Goal: Task Accomplishment & Management: Complete application form

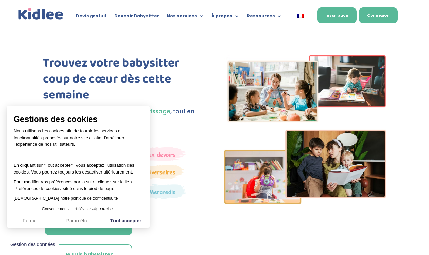
click at [391, 16] on link "Connexion" at bounding box center [378, 15] width 39 height 16
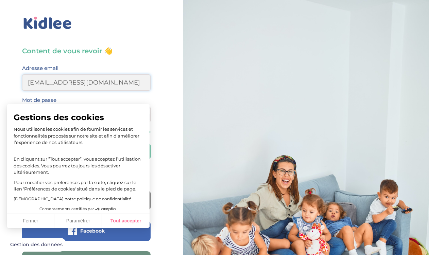
type input "soboutielena@gmail.com"
click at [127, 224] on button "Tout accepter" at bounding box center [126, 221] width 48 height 14
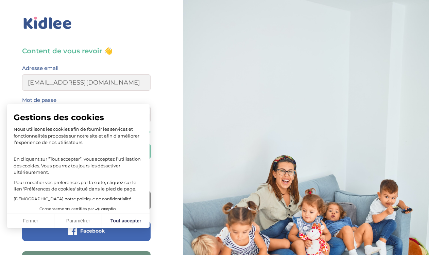
checkbox input "true"
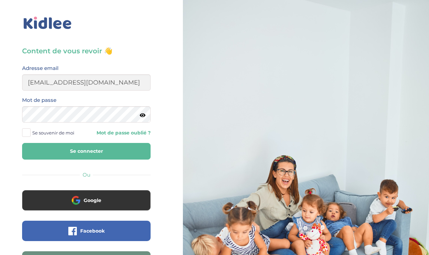
click at [27, 134] on span at bounding box center [26, 132] width 8 height 8
click at [0, 0] on input "Se souvenir de moi" at bounding box center [0, 0] width 0 height 0
click at [65, 154] on button "Se connecter" at bounding box center [86, 151] width 128 height 17
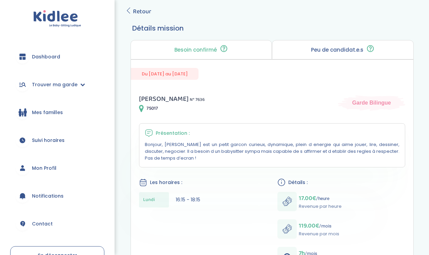
scroll to position [26, 0]
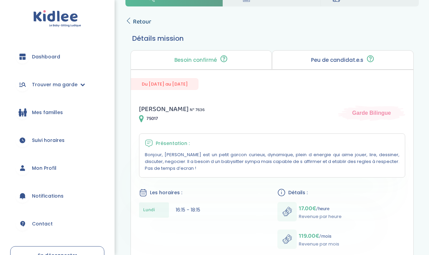
click at [137, 23] on span "Retour" at bounding box center [142, 22] width 18 height 10
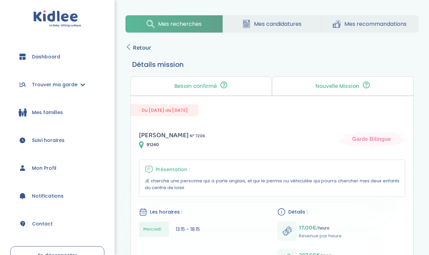
click at [131, 47] on link "Retour" at bounding box center [138, 48] width 26 height 10
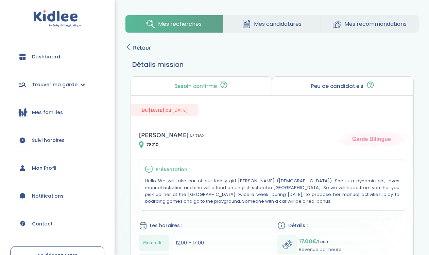
click at [137, 48] on span "Retour" at bounding box center [142, 48] width 18 height 10
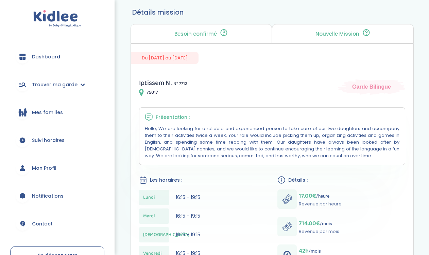
scroll to position [35, 0]
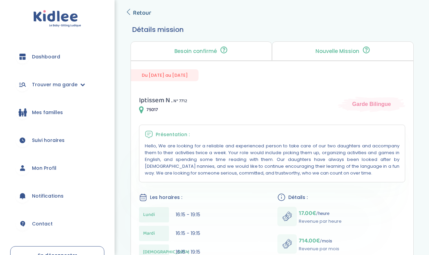
click at [145, 13] on span "Retour" at bounding box center [142, 13] width 18 height 10
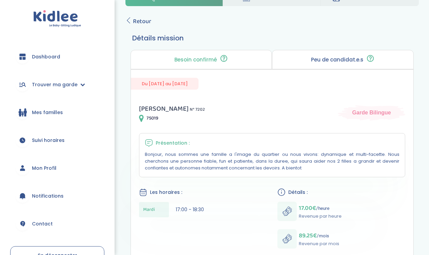
scroll to position [26, 0]
click at [138, 22] on span "Retour" at bounding box center [142, 22] width 18 height 10
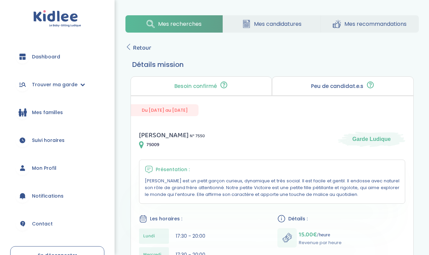
click at [321, 92] on div "Peu de candidat.e.s 🔍 D’autres personnes ont déjà postulé. Tu peux encore faire…" at bounding box center [343, 85] width 142 height 19
click at [322, 86] on p "Peu de candidat.e.s" at bounding box center [337, 86] width 52 height 5
click at [338, 84] on p "Peu de candidat.e.s" at bounding box center [337, 86] width 52 height 5
click at [338, 88] on p "Peu de candidat.e.s" at bounding box center [337, 86] width 52 height 5
click at [233, 89] on div "Besoin confirmé Un conseiller Kidlee a confirmé le besoin de la famille lors d’…" at bounding box center [201, 85] width 142 height 19
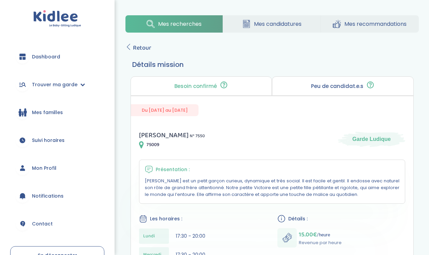
click at [208, 87] on p "Besoin confirmé" at bounding box center [195, 86] width 42 height 5
click at [143, 46] on span "Retour" at bounding box center [142, 48] width 18 height 10
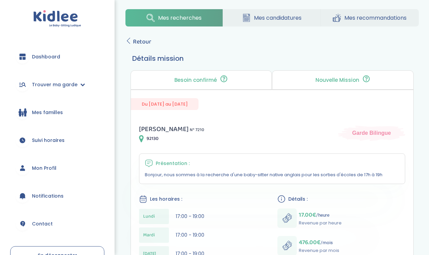
scroll to position [3, 0]
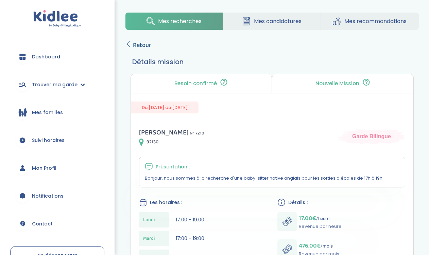
click at [141, 43] on span "Retour" at bounding box center [142, 45] width 18 height 10
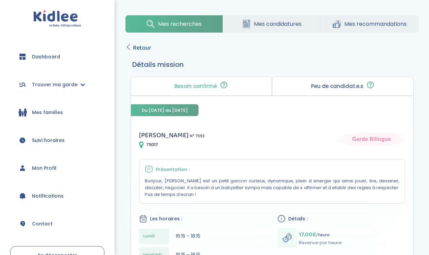
click at [139, 46] on span "Retour" at bounding box center [142, 48] width 18 height 10
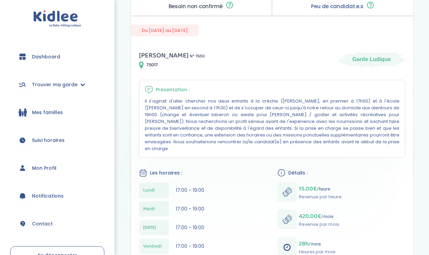
scroll to position [36, 0]
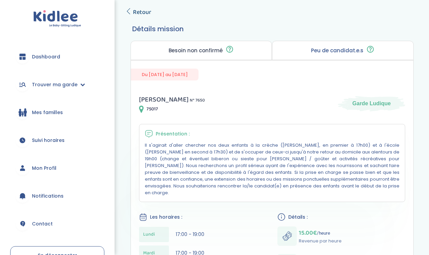
click at [143, 14] on span "Retour" at bounding box center [142, 12] width 18 height 10
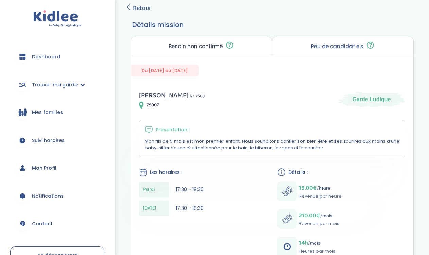
scroll to position [37, 0]
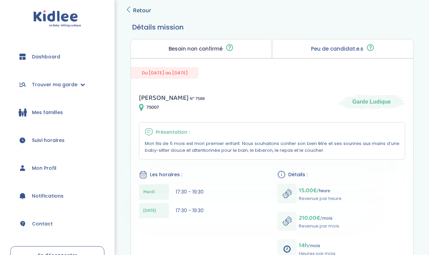
click at [136, 9] on span "Retour" at bounding box center [142, 11] width 18 height 10
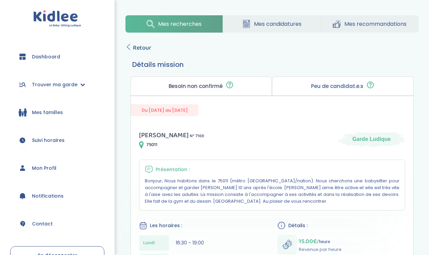
click at [143, 48] on span "Retour" at bounding box center [142, 48] width 18 height 10
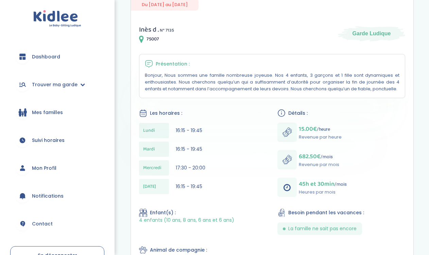
scroll to position [106, 0]
click at [58, 85] on span "Trouver ma garde" at bounding box center [55, 84] width 46 height 7
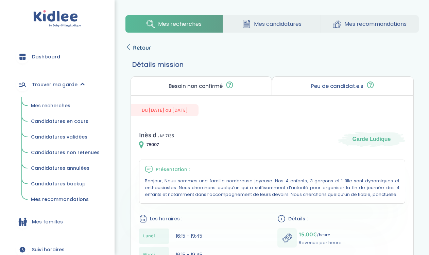
click at [140, 47] on span "Retour" at bounding box center [142, 48] width 18 height 10
click at [142, 50] on span "Retour" at bounding box center [142, 48] width 18 height 10
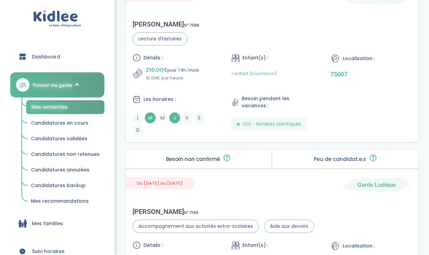
scroll to position [340, 0]
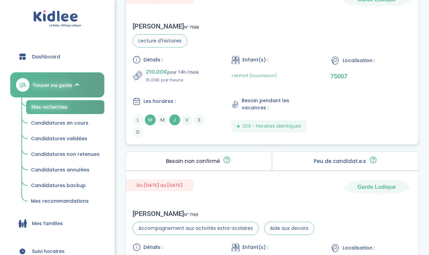
click at [183, 103] on div "Les horaires :" at bounding box center [172, 101] width 81 height 8
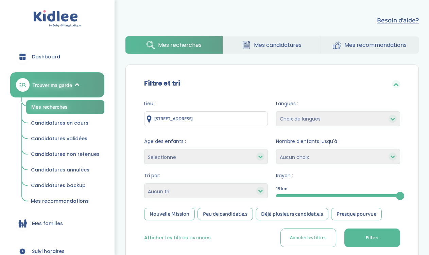
scroll to position [0, 0]
click at [164, 238] on button "Afficher les filtres avancés" at bounding box center [177, 237] width 67 height 7
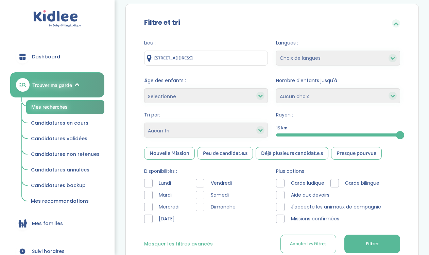
scroll to position [124, 0]
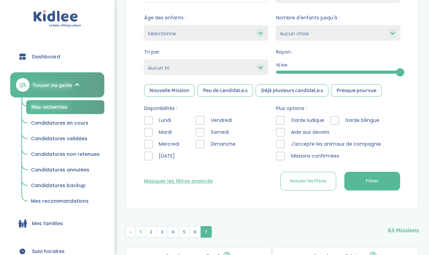
click at [377, 189] on button "Filtrer" at bounding box center [372, 181] width 56 height 19
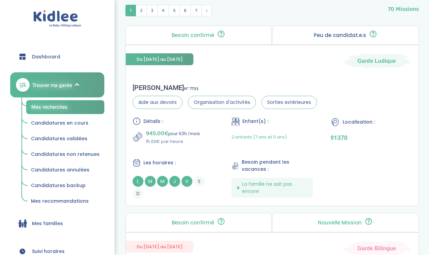
scroll to position [346, 0]
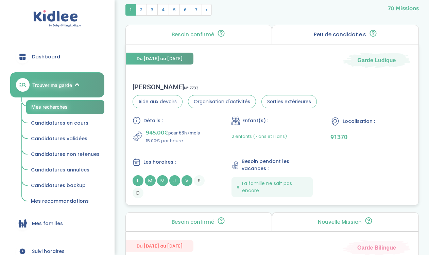
click at [211, 148] on div "Détails : 945.00€ pour 63h /mois 15.00€ par heure Enfant(s) : 2 enfants (7 ans …" at bounding box center [271, 158] width 279 height 82
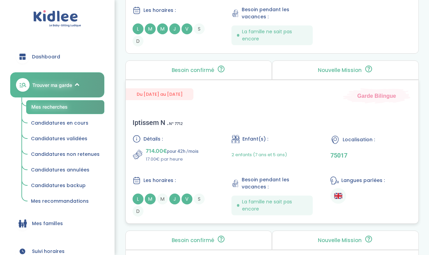
scroll to position [498, 0]
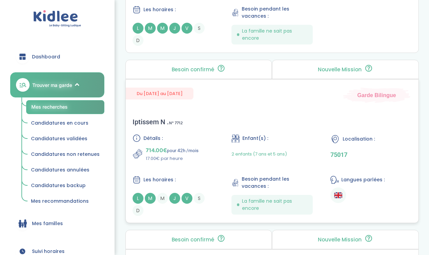
click at [204, 166] on div "Détails : 714.00€ pour 42h /mois 17.00€ par heure Enfant(s) : 2 enfants (7 ans …" at bounding box center [271, 175] width 279 height 82
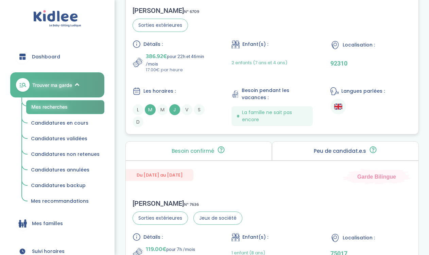
scroll to position [1115, 0]
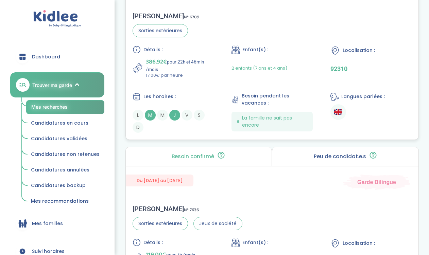
click at [231, 79] on div "2 enfants (7 ans et 4 ans)" at bounding box center [259, 67] width 56 height 21
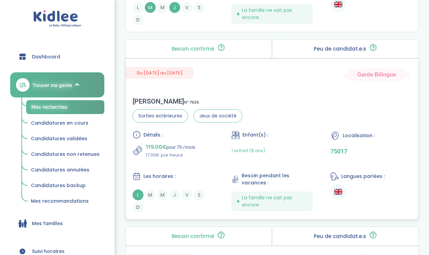
scroll to position [1229, 0]
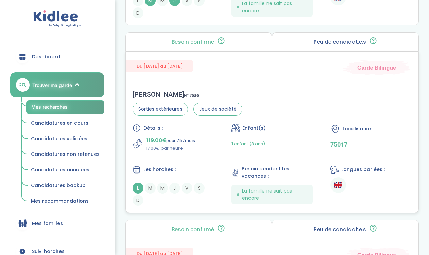
click at [154, 165] on div "Détails : 119.00€ pour 7h /mois 17.00€ par heure Enfant(s) : 1 enfant (8 ans) L…" at bounding box center [271, 165] width 279 height 82
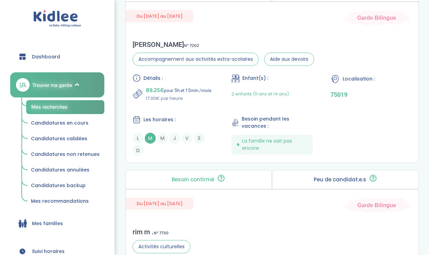
scroll to position [1467, 0]
click at [165, 123] on div "Détails : 89.25€ pour 5h et 15min /mois 17.00€ par heure Enfant(s) : 2 enfants …" at bounding box center [271, 115] width 279 height 82
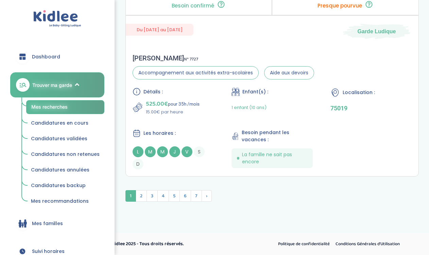
scroll to position [2056, 0]
click at [141, 194] on span "2" at bounding box center [141, 196] width 11 height 12
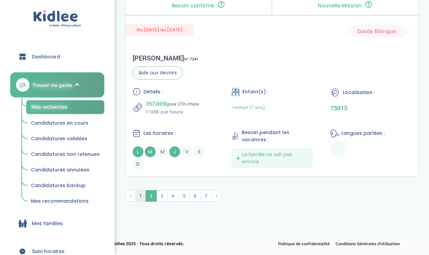
scroll to position [2115, 0]
click at [201, 87] on div "Rachel S . N° 7341 Aide aux devoirs Détails : 357.00€ pour 21h /mois 17.00€ par…" at bounding box center [272, 111] width 293 height 129
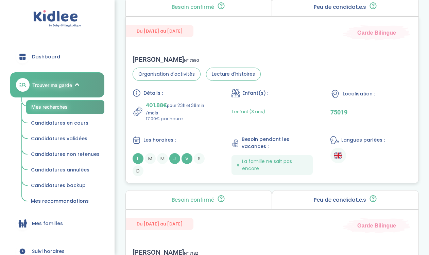
scroll to position [1728, 0]
click at [182, 134] on div "Détails : 401.88€ pour 23h et 38min /mois 17.00€ par heure Enfant(s) : 1 enfant…" at bounding box center [271, 132] width 279 height 87
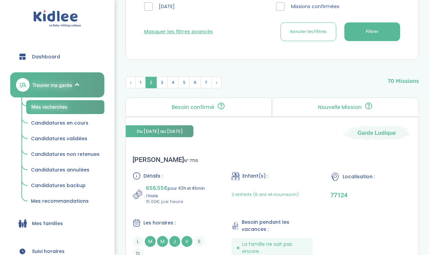
scroll to position [319, 0]
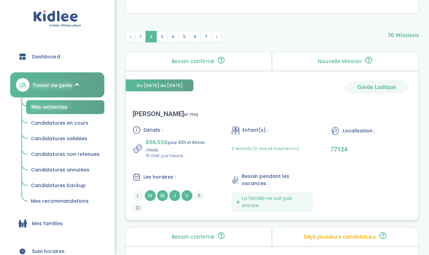
click at [196, 167] on div "Détails : 656.55€ pour 43h et 46min /mois 15.00€ par heure Enfant(s) : 2 enfant…" at bounding box center [271, 169] width 279 height 87
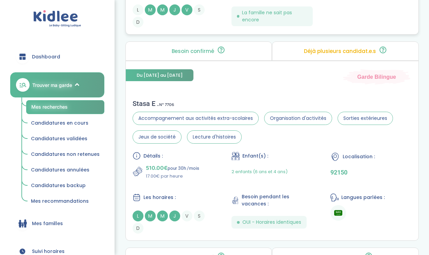
scroll to position [505, 0]
click at [199, 166] on p "510.00€ pour 30h /mois" at bounding box center [172, 168] width 53 height 10
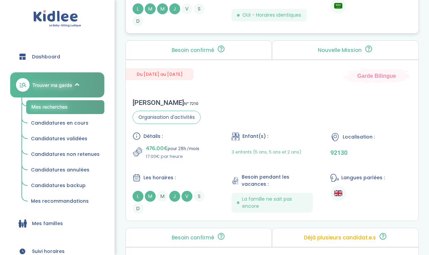
scroll to position [713, 0]
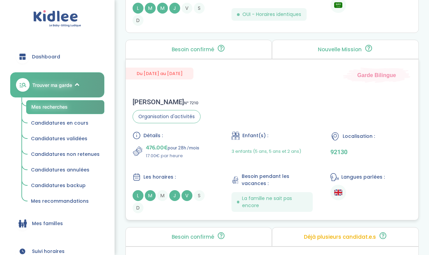
click at [176, 155] on p "17.00€ par heure" at bounding box center [172, 156] width 53 height 7
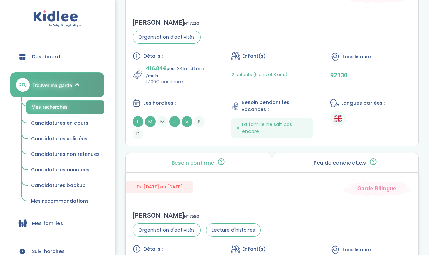
scroll to position [1569, 0]
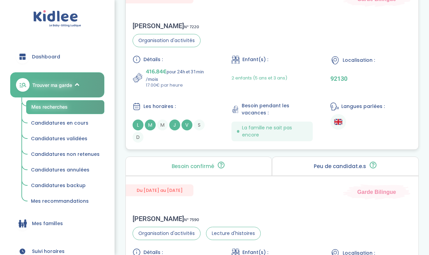
click at [228, 94] on div "Détails : 416.84€ pour 24h et 31min /mois 17.00€ par heure Enfant(s) : 2 enfant…" at bounding box center [271, 98] width 279 height 87
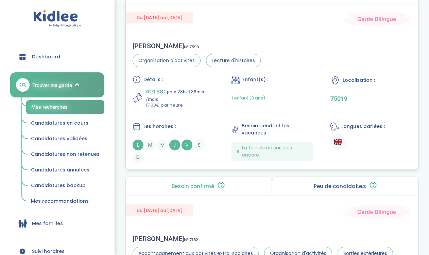
scroll to position [1742, 0]
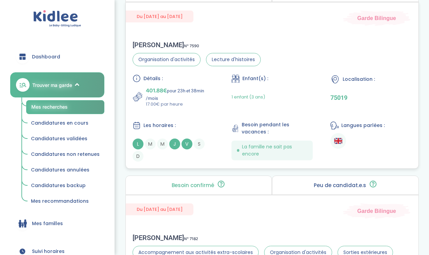
click at [195, 113] on div "Détails : 401.88€ pour 23h et 38min /mois 17.00€ par heure Enfant(s) : 1 enfant…" at bounding box center [271, 117] width 279 height 87
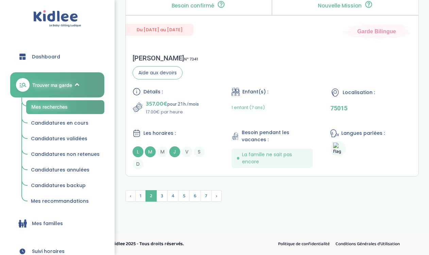
scroll to position [2115, 0]
click at [161, 197] on span "3" at bounding box center [161, 196] width 11 height 12
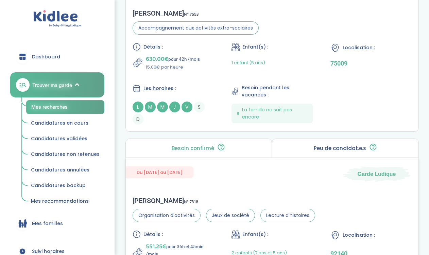
scroll to position [1760, 0]
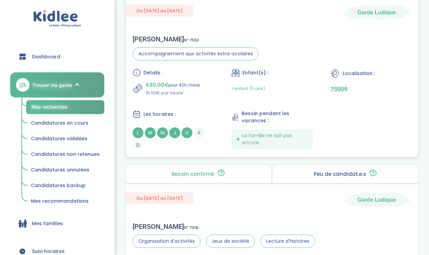
click at [185, 109] on div "Détails : 630.00€ pour 42h /mois 15.00€ par heure Enfant(s) : 1 enfant (5 ans) …" at bounding box center [271, 110] width 279 height 82
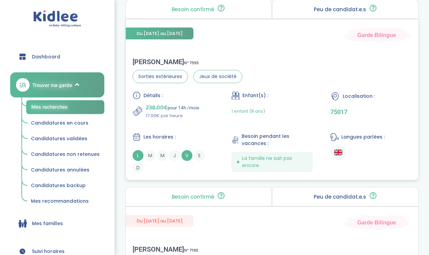
scroll to position [1361, 0]
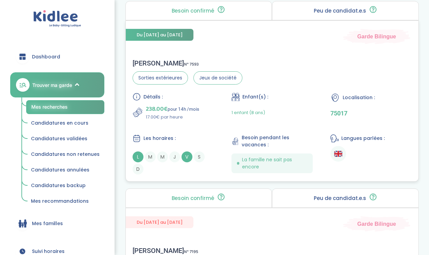
click at [199, 120] on p "17.00€ par heure" at bounding box center [172, 117] width 53 height 7
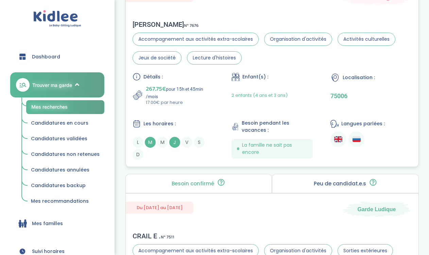
scroll to position [970, 0]
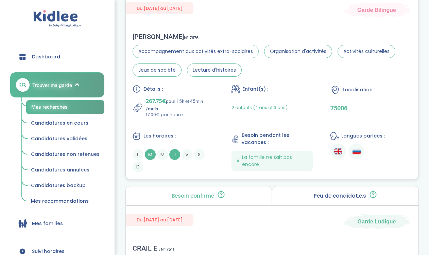
click at [189, 128] on div "Détails : 267.75€ pour 15h et 45min /mois 17.00€ par heure Enfant(s) : 2 enfant…" at bounding box center [271, 128] width 279 height 87
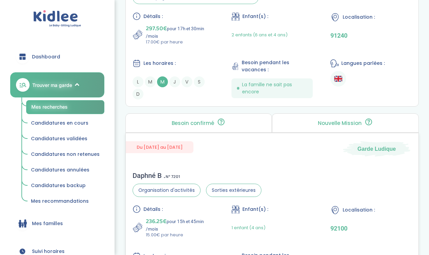
scroll to position [615, 0]
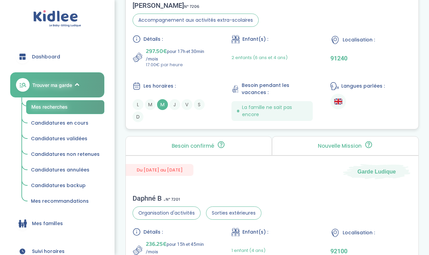
click at [185, 69] on div "Détails : 297.50€ pour 17h et 30min /mois 17.00€ par heure Enfant(s) : 2 enfant…" at bounding box center [271, 78] width 279 height 87
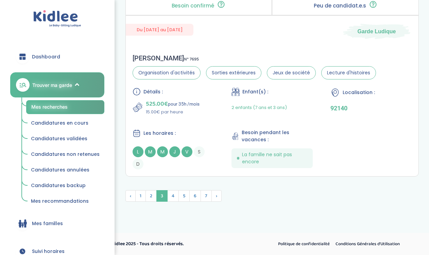
scroll to position [2127, 0]
click at [76, 84] on icon at bounding box center [77, 85] width 5 height 5
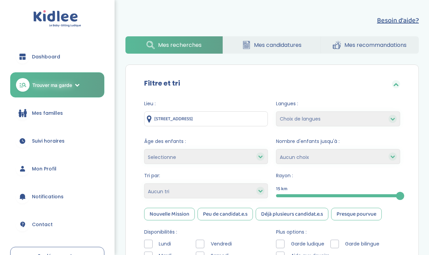
click at [55, 54] on span "Dashboard" at bounding box center [46, 56] width 28 height 7
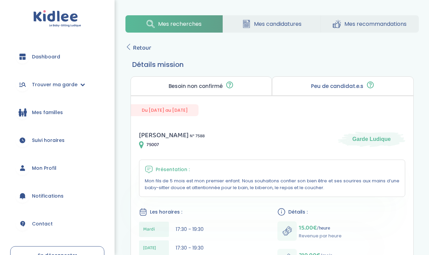
click at [141, 48] on span "Retour" at bounding box center [142, 48] width 18 height 10
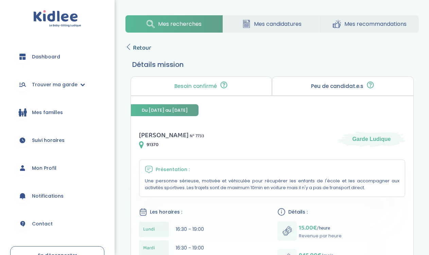
click at [139, 47] on span "Retour" at bounding box center [142, 48] width 18 height 10
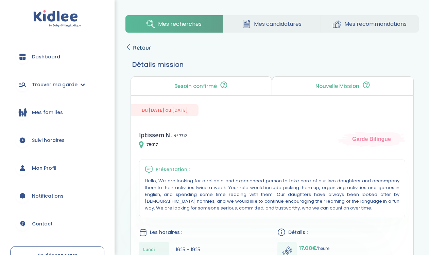
click at [145, 45] on span "Retour" at bounding box center [142, 48] width 18 height 10
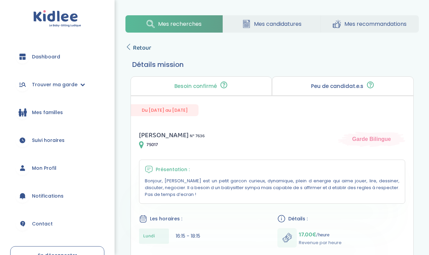
click at [140, 51] on span "Retour" at bounding box center [142, 48] width 18 height 10
click at [143, 47] on span "Retour" at bounding box center [142, 48] width 18 height 10
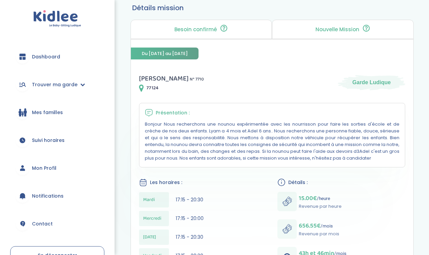
scroll to position [53, 0]
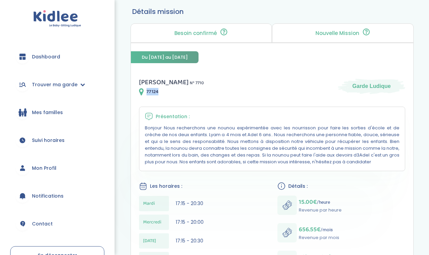
drag, startPoint x: 147, startPoint y: 92, endPoint x: 191, endPoint y: 92, distance: 43.8
click at [191, 92] on div "77124" at bounding box center [171, 92] width 65 height 8
copy span "77124"
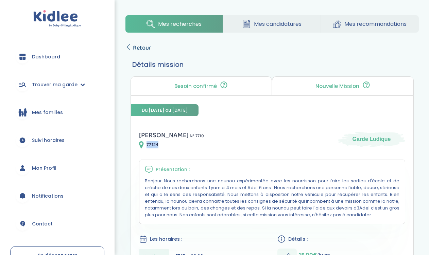
scroll to position [0, 0]
click at [139, 47] on span "Retour" at bounding box center [142, 48] width 18 height 10
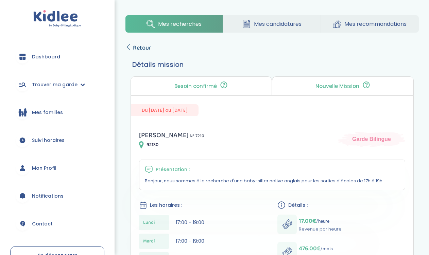
click at [143, 43] on span "Retour" at bounding box center [142, 48] width 18 height 10
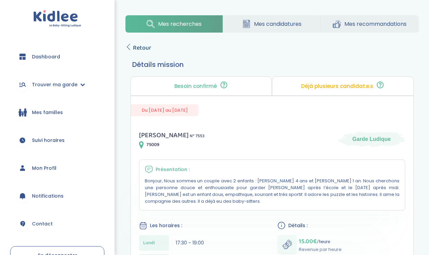
click at [138, 45] on span "Retour" at bounding box center [142, 48] width 18 height 10
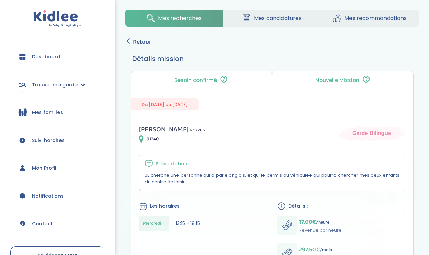
scroll to position [2, 0]
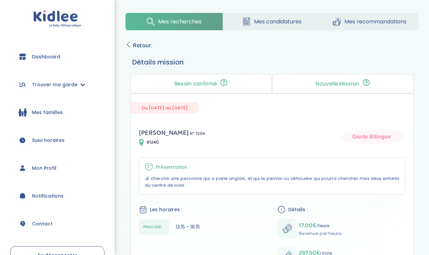
click at [147, 47] on span "Retour" at bounding box center [142, 46] width 18 height 10
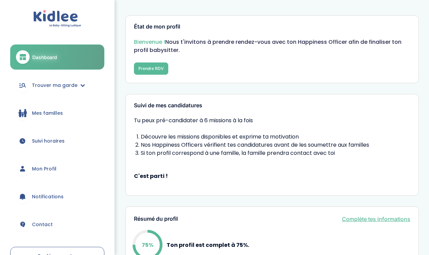
click at [56, 165] on link "Mon Profil" at bounding box center [57, 169] width 94 height 24
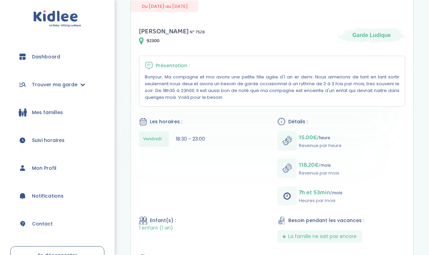
scroll to position [40, 0]
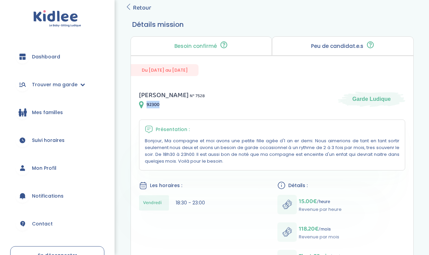
drag, startPoint x: 146, startPoint y: 104, endPoint x: 161, endPoint y: 104, distance: 15.3
click at [161, 104] on div "92300" at bounding box center [172, 105] width 66 height 8
copy span "92300"
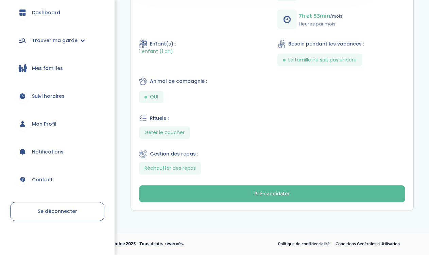
scroll to position [280, 0]
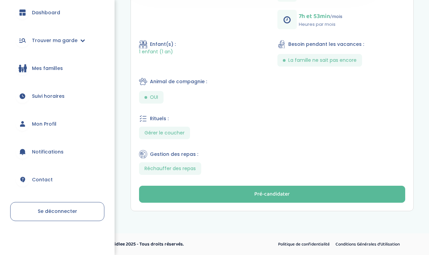
click at [277, 194] on div "Pré-candidater" at bounding box center [271, 195] width 35 height 8
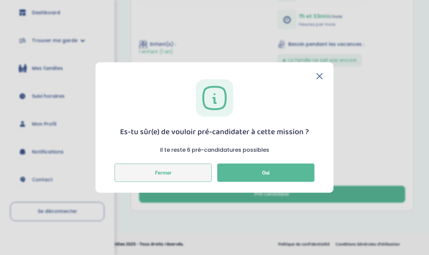
click at [169, 173] on button "Fermer" at bounding box center [162, 173] width 97 height 18
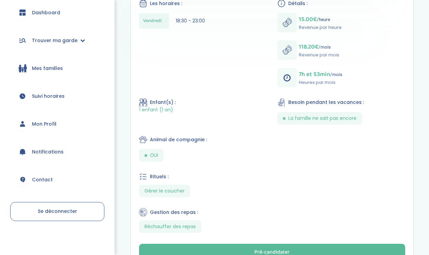
scroll to position [252, 0]
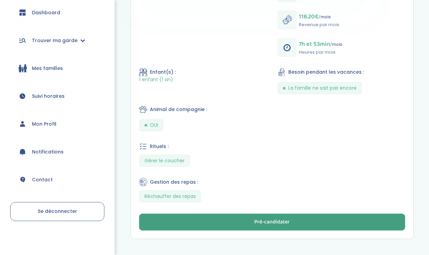
click at [295, 219] on button "Pré-candidater" at bounding box center [272, 222] width 266 height 17
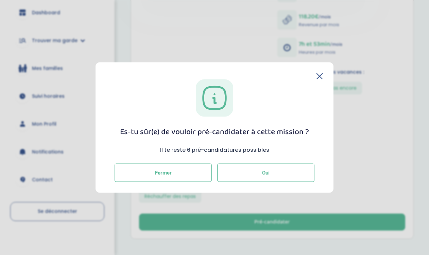
click at [258, 170] on button "Oui" at bounding box center [265, 173] width 97 height 18
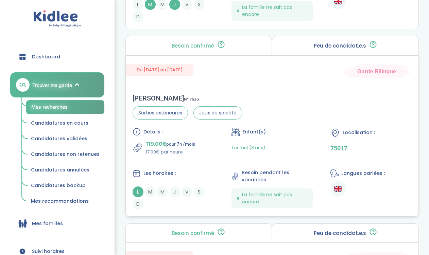
scroll to position [801, 0]
